Goal: Task Accomplishment & Management: Manage account settings

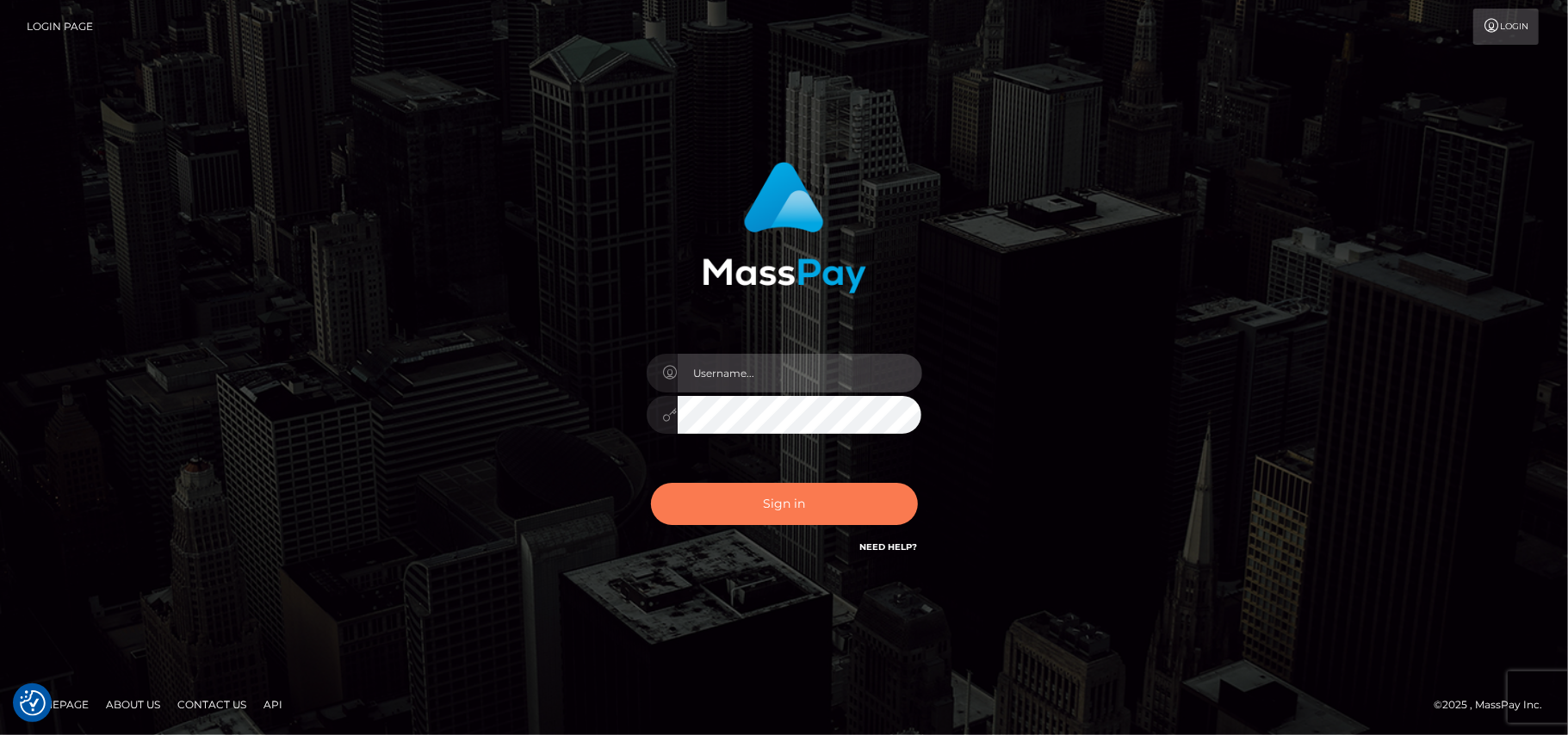
type input "Pk.es"
click at [790, 506] on button "Sign in" at bounding box center [784, 504] width 267 height 42
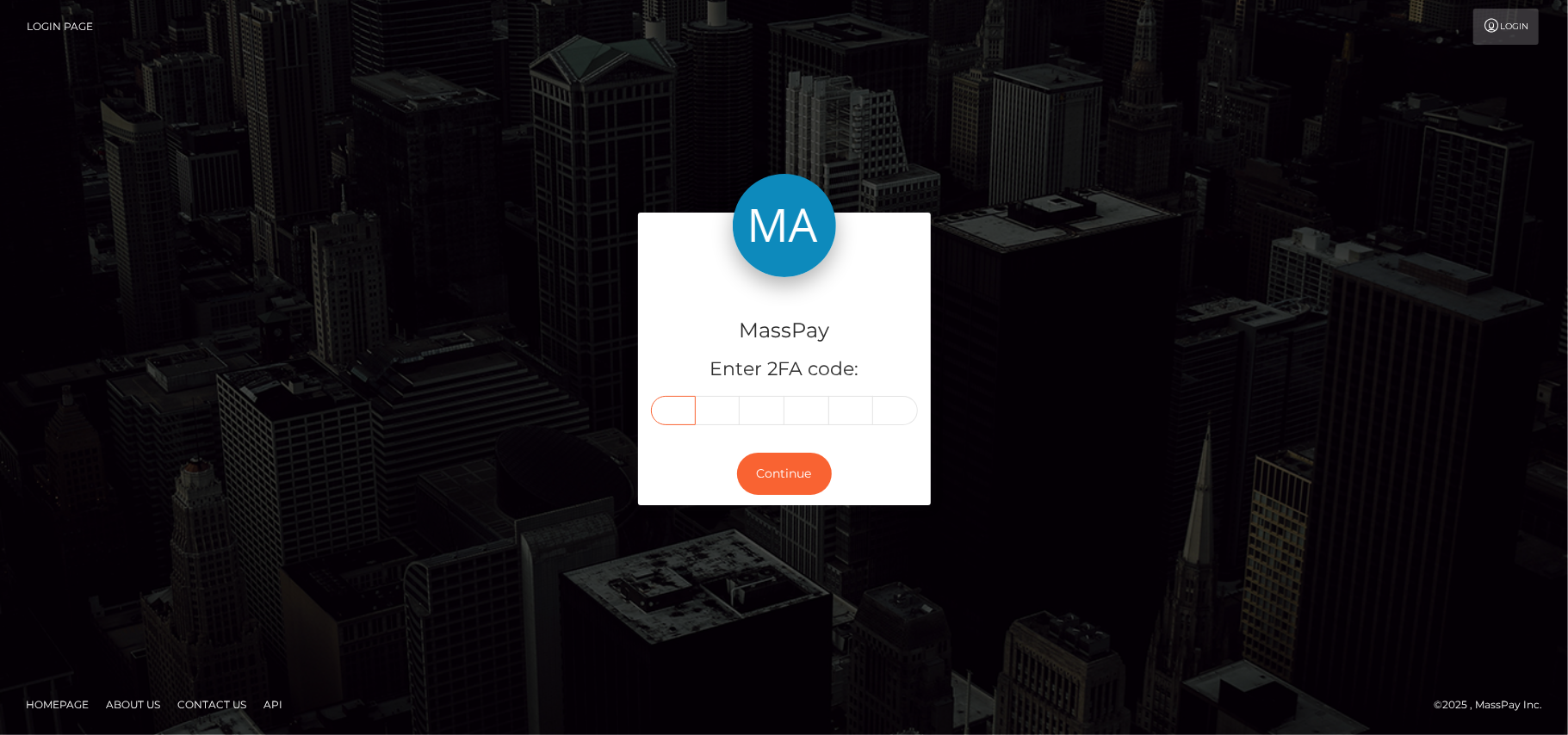
click at [673, 404] on input "text" at bounding box center [673, 410] width 45 height 29
type input "9"
type input "0"
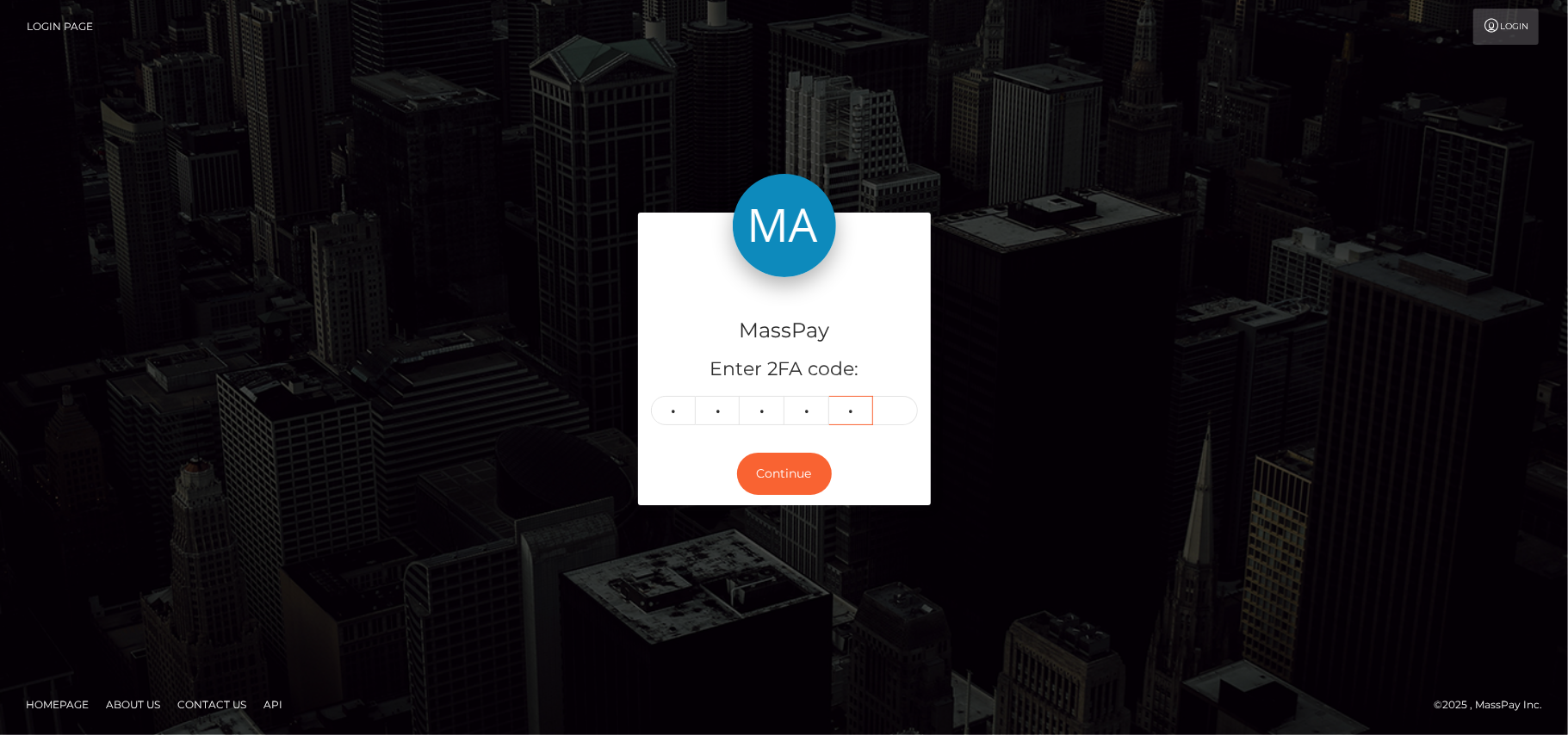
type input "9"
type input "2"
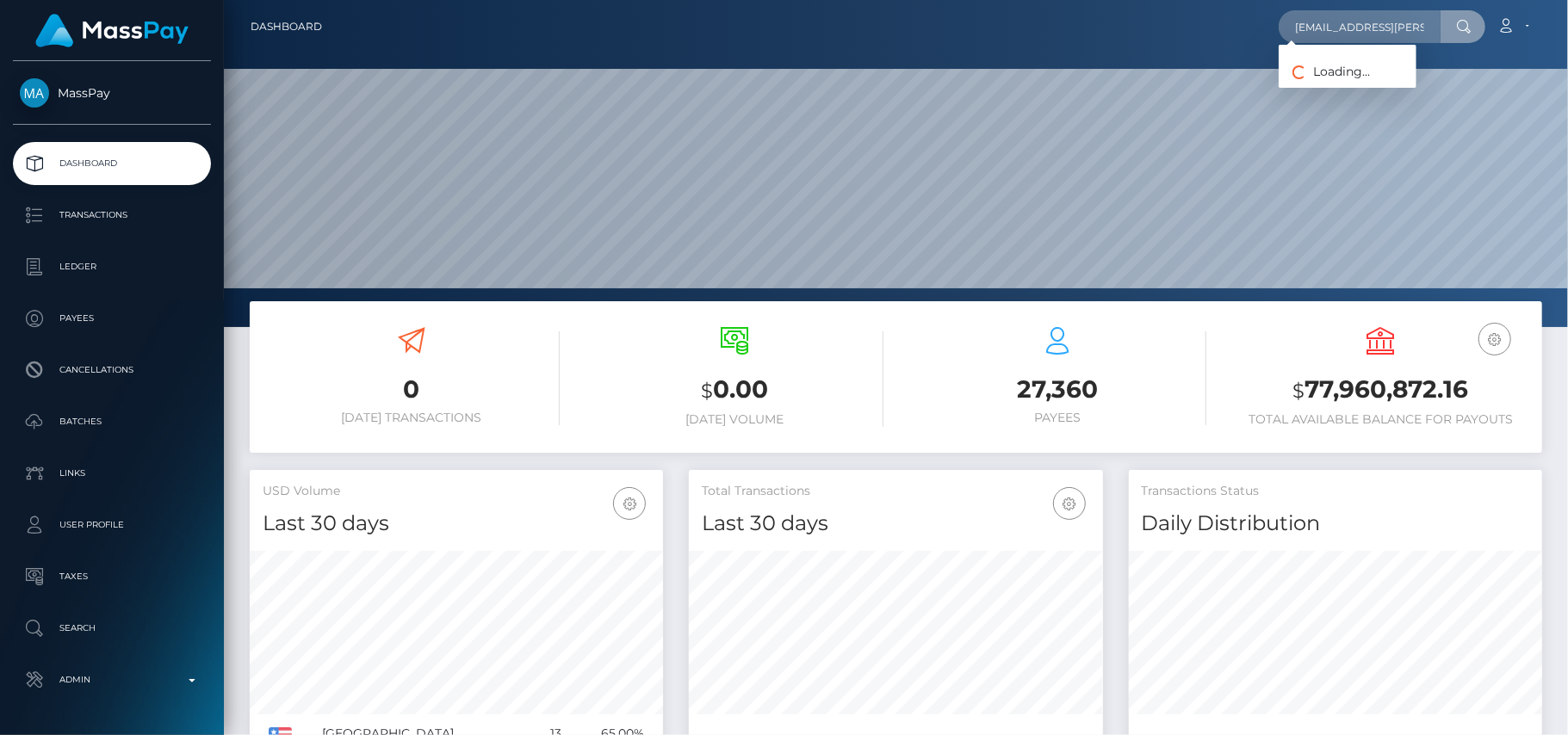
scroll to position [0, 31]
type input "[EMAIL_ADDRESS][PERSON_NAME][DOMAIN_NAME]"
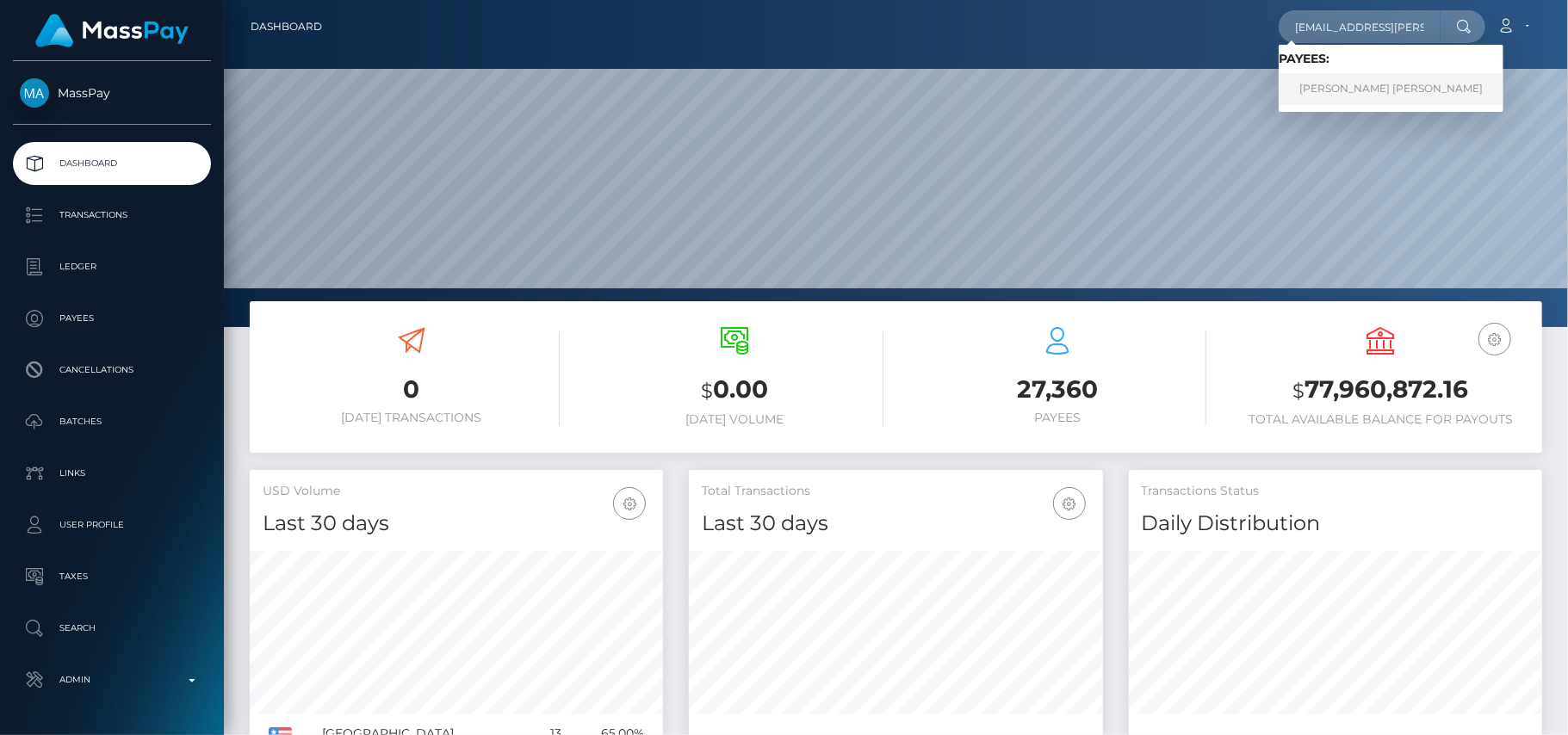
click at [1331, 97] on link "Mary Grace Reyes Candelario" at bounding box center [1391, 89] width 225 height 32
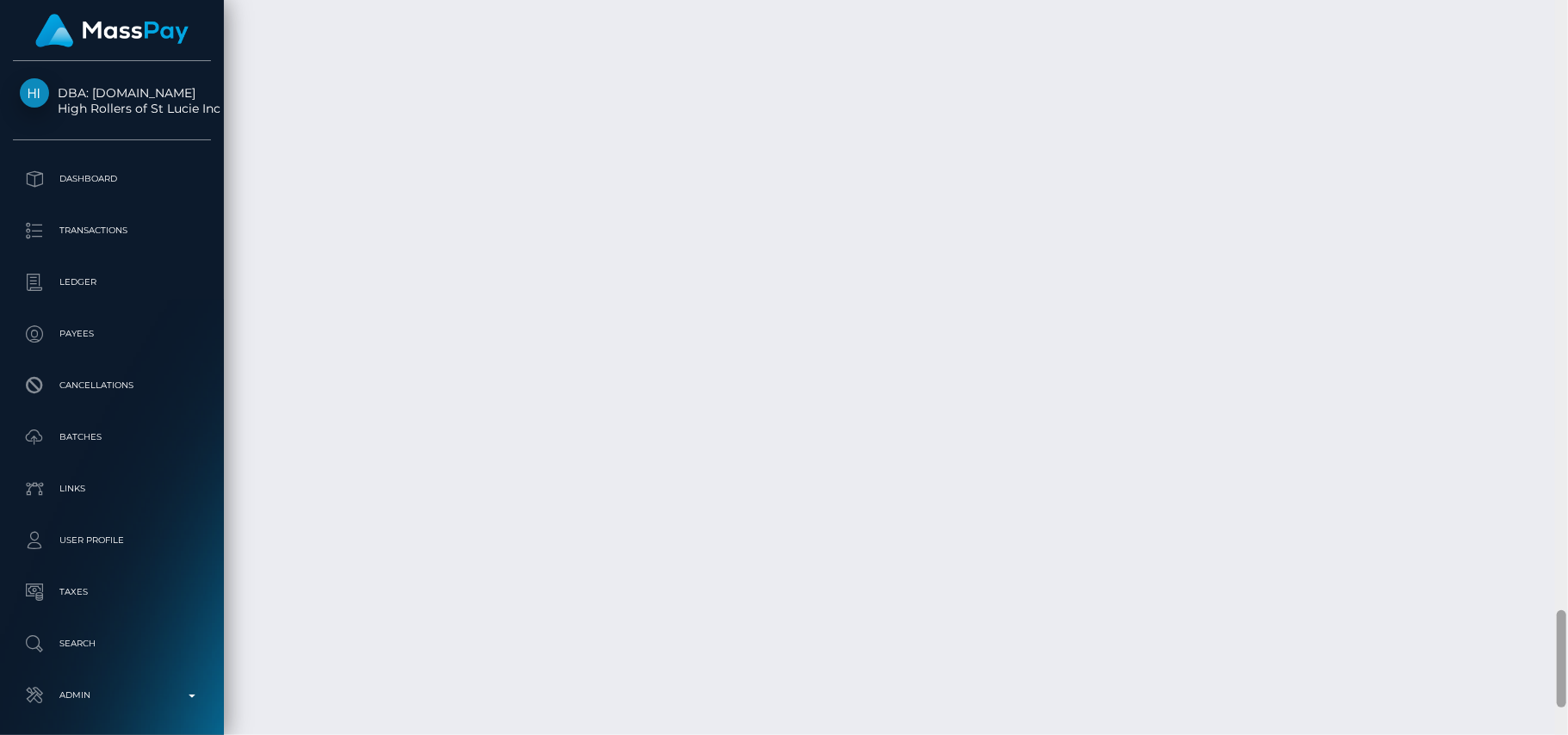
scroll to position [4597, 0]
drag, startPoint x: 1562, startPoint y: 80, endPoint x: 1567, endPoint y: 669, distance: 589.0
click at [1567, 669] on div at bounding box center [1561, 368] width 13 height 736
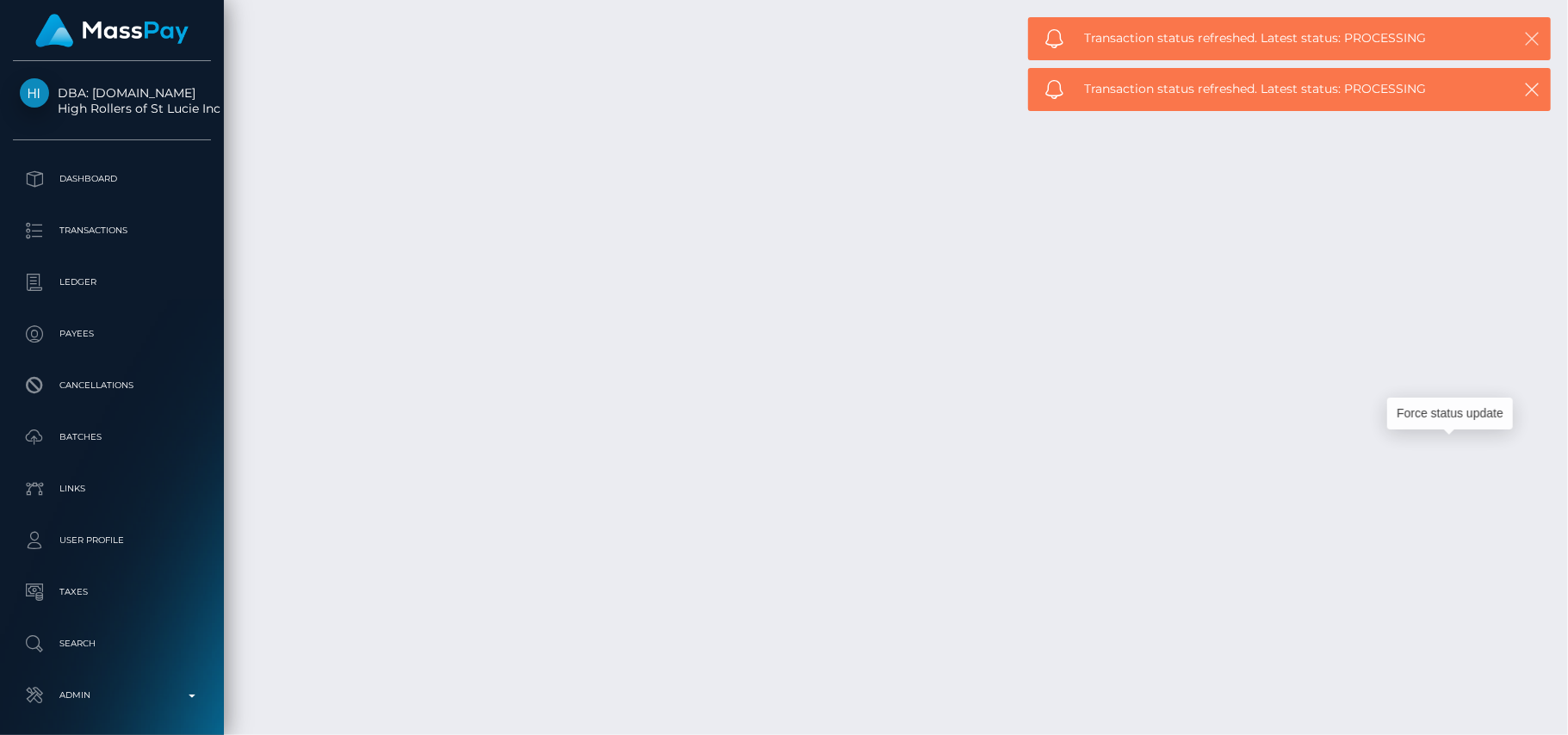
click at [1527, 39] on icon "button" at bounding box center [1532, 39] width 18 height 18
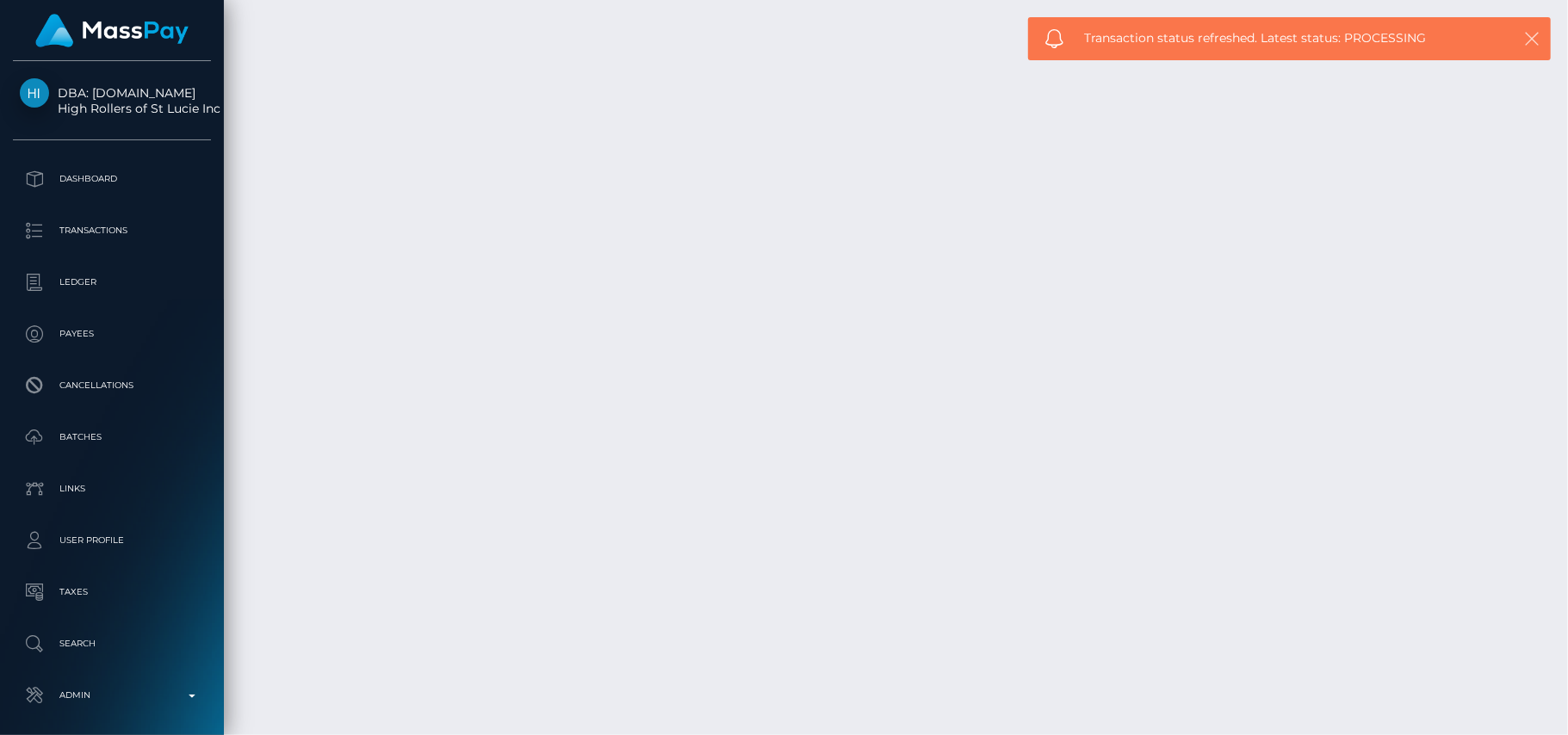
click at [1527, 45] on icon "button" at bounding box center [1532, 39] width 18 height 18
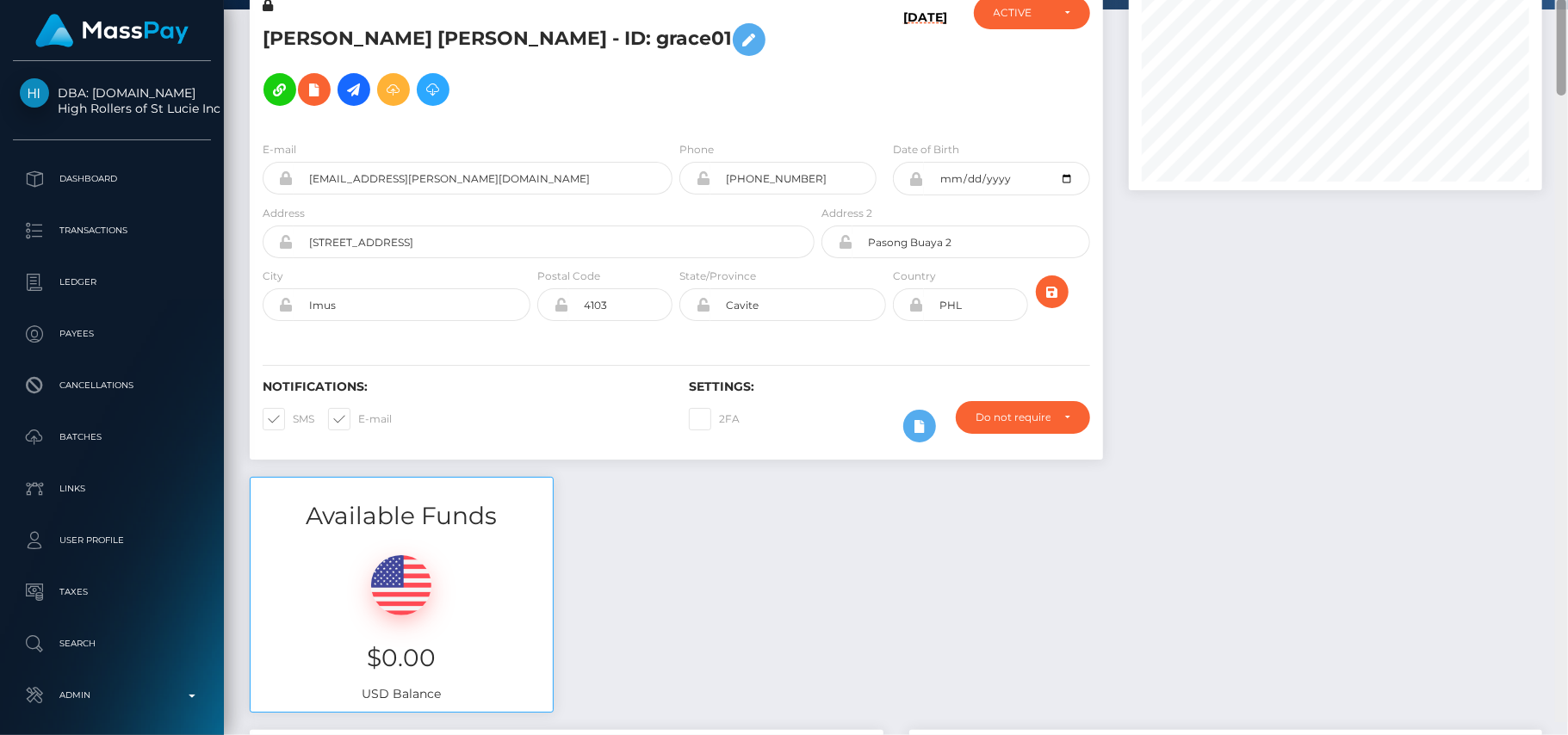
scroll to position [93, 0]
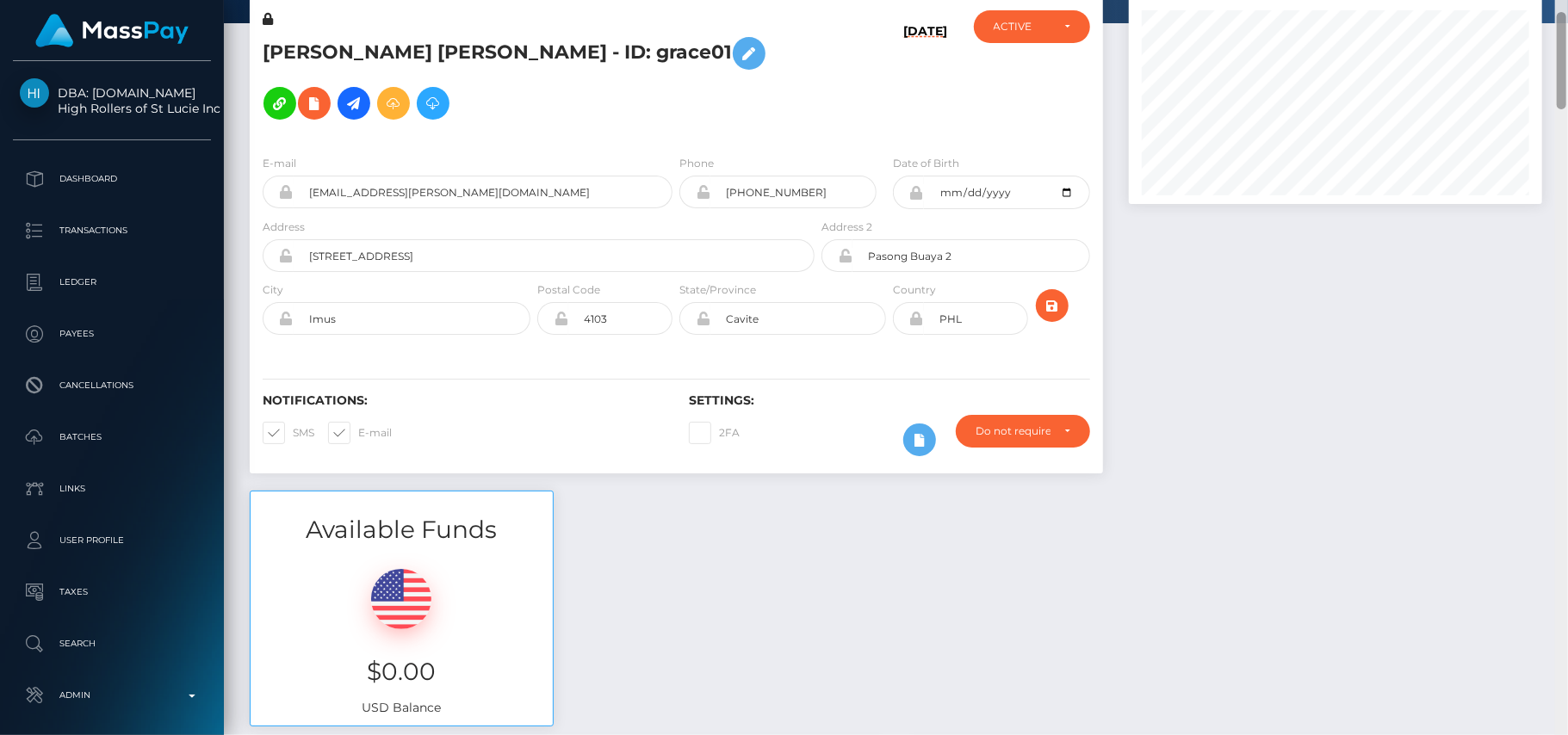
click at [1446, 86] on div "Customer Profile Loading... Loading..." at bounding box center [896, 368] width 1344 height 735
click at [1565, 56] on div at bounding box center [1561, 60] width 10 height 97
